Goal: Task Accomplishment & Management: Manage account settings

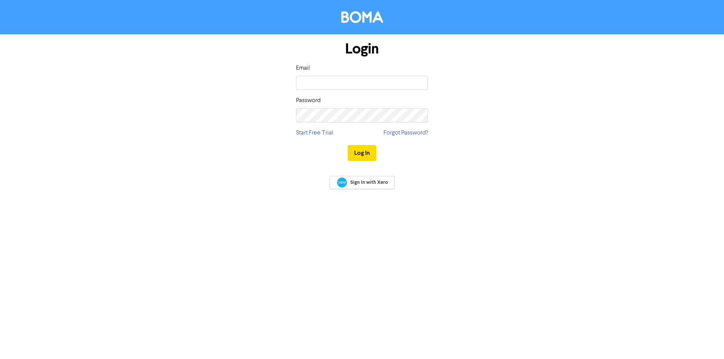
click at [433, 93] on div "Login Email Password Start Free Trial Forgot Password? Log In" at bounding box center [361, 101] width 143 height 134
click at [417, 86] on input "email" at bounding box center [362, 83] width 132 height 14
paste input "[EMAIL_ADDRESS][DOMAIN_NAME]"
type input "[EMAIL_ADDRESS][DOMAIN_NAME]"
click at [372, 155] on button "Log In" at bounding box center [362, 153] width 29 height 16
